Goal: Navigation & Orientation: Find specific page/section

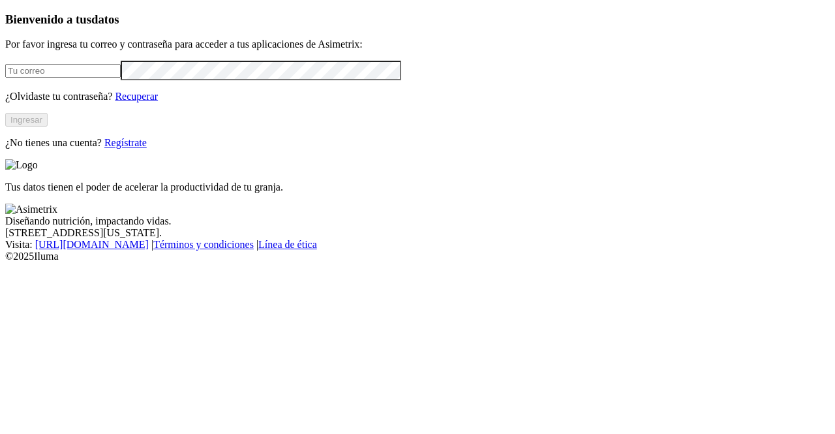
type input "[PERSON_NAME][EMAIL_ADDRESS][DOMAIN_NAME]"
click at [48, 127] on button "Ingresar" at bounding box center [26, 120] width 42 height 14
